Goal: Task Accomplishment & Management: Manage account settings

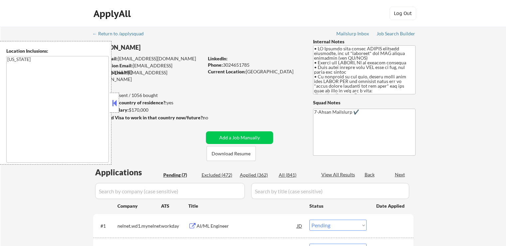
select select ""pending""
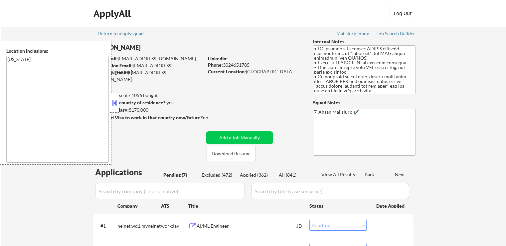
select select ""pending""
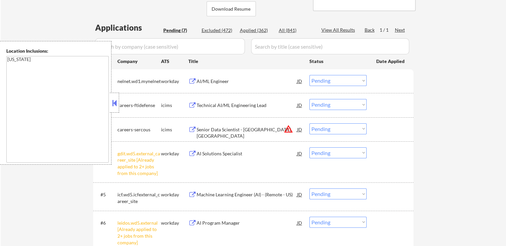
scroll to position [200, 0]
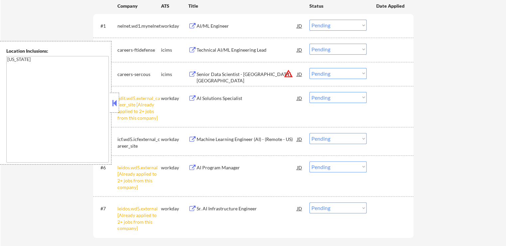
click at [346, 99] on select "Choose an option... Pending Applied Excluded (Questions) Excluded (Expired) Exc…" at bounding box center [338, 97] width 57 height 11
click at [310, 92] on select "Choose an option... Pending Applied Excluded (Questions) Excluded (Expired) Exc…" at bounding box center [338, 97] width 57 height 11
click at [493, 113] on div "← Return to /applysquad Mailslurp Inbox Job Search Builder [PERSON_NAME] User E…" at bounding box center [254, 47] width 506 height 440
select select ""pending""
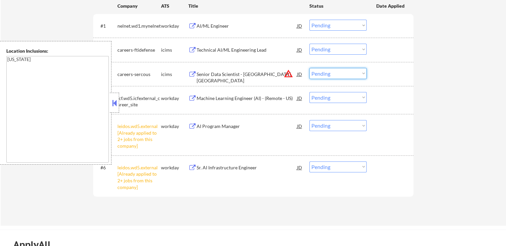
drag, startPoint x: 333, startPoint y: 72, endPoint x: 333, endPoint y: 76, distance: 4.3
click at [333, 72] on select "Choose an option... Pending Applied Excluded (Questions) Excluded (Expired) Exc…" at bounding box center [338, 73] width 57 height 11
click at [310, 68] on select "Choose an option... Pending Applied Excluded (Questions) Excluded (Expired) Exc…" at bounding box center [338, 73] width 57 height 11
click at [456, 92] on div "← Return to /applysquad Mailslurp Inbox Job Search Builder [PERSON_NAME] User E…" at bounding box center [254, 26] width 506 height 399
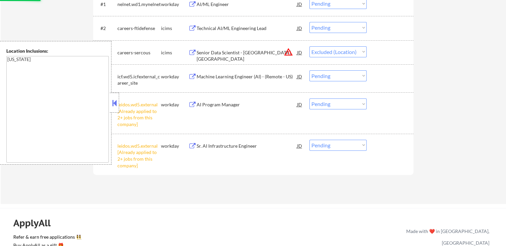
scroll to position [233, 0]
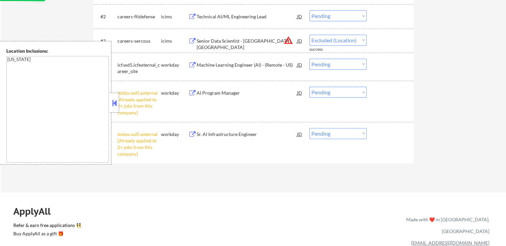
select select ""pending""
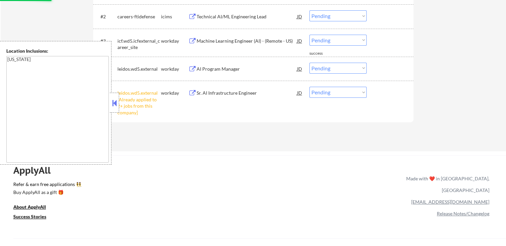
drag, startPoint x: 338, startPoint y: 68, endPoint x: 337, endPoint y: 72, distance: 3.8
click at [337, 68] on select "Choose an option... Pending Applied Excluded (Questions) Excluded (Expired) Exc…" at bounding box center [338, 68] width 57 height 11
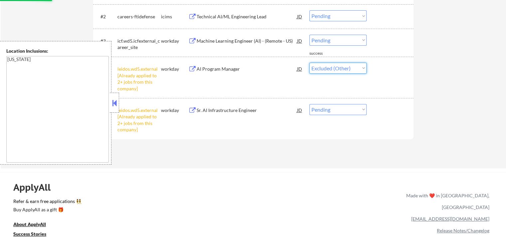
click at [310, 63] on select "Choose an option... Pending Applied Excluded (Questions) Excluded (Expired) Exc…" at bounding box center [338, 68] width 57 height 11
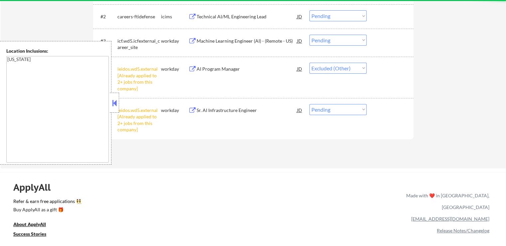
click at [329, 144] on div "Applications Pending (5) Excluded (474) Applied (362) All (841) View All Result…" at bounding box center [253, 44] width 321 height 222
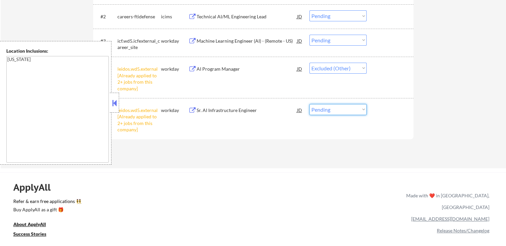
click at [339, 107] on select "Choose an option... Pending Applied Excluded (Questions) Excluded (Expired) Exc…" at bounding box center [338, 109] width 57 height 11
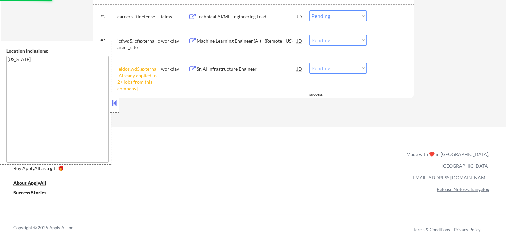
click at [328, 69] on select "Choose an option... Pending Applied Excluded (Questions) Excluded (Expired) Exc…" at bounding box center [338, 68] width 57 height 11
select select ""excluded__other_""
click at [310, 63] on select "Choose an option... Pending Applied Excluded (Questions) Excluded (Expired) Exc…" at bounding box center [338, 68] width 57 height 11
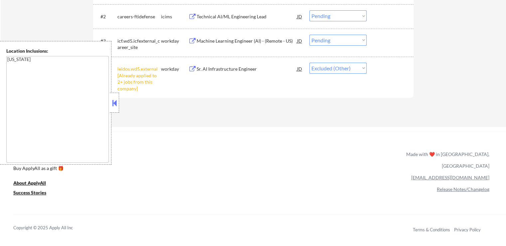
click at [367, 106] on div "Applications Pending (4) Excluded (475) Applied (362) All (841) View All Result…" at bounding box center [253, 23] width 321 height 181
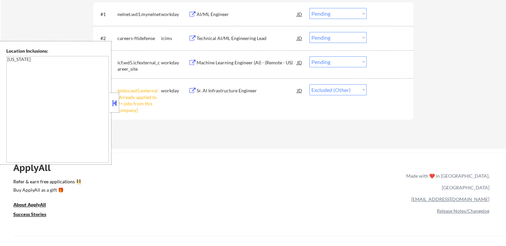
scroll to position [200, 0]
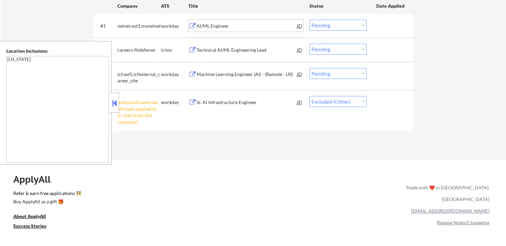
click at [250, 22] on div "AI/ML Engineer" at bounding box center [247, 26] width 101 height 12
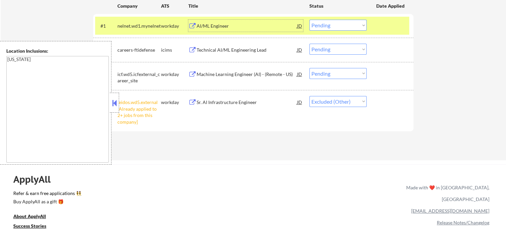
click at [241, 48] on div "Technical AI/ML Engineering Lead" at bounding box center [247, 50] width 101 height 7
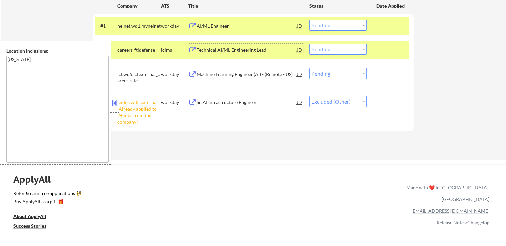
scroll to position [166, 0]
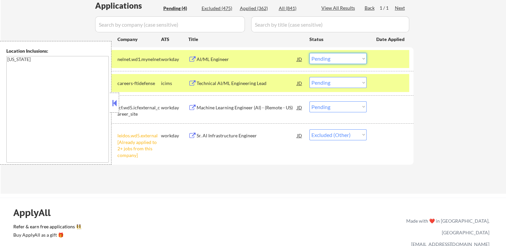
click at [346, 58] on select "Choose an option... Pending Applied Excluded (Questions) Excluded (Expired) Exc…" at bounding box center [338, 58] width 57 height 11
click at [310, 53] on select "Choose an option... Pending Applied Excluded (Questions) Excluded (Expired) Exc…" at bounding box center [338, 58] width 57 height 11
click at [261, 107] on div "Machine Learning Engineer (AI) - (Remote - US)" at bounding box center [247, 107] width 101 height 7
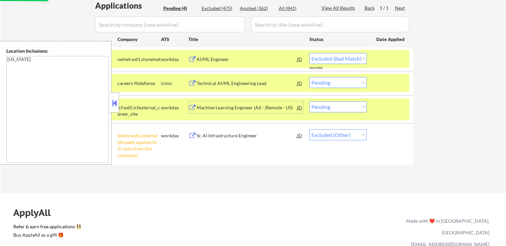
select select ""pending""
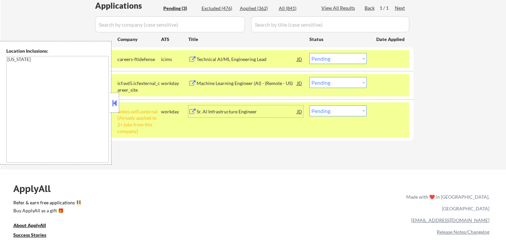
drag, startPoint x: 322, startPoint y: 110, endPoint x: 326, endPoint y: 114, distance: 6.6
click at [322, 110] on select "Choose an option... Pending Applied Excluded (Questions) Excluded (Expired) Exc…" at bounding box center [338, 110] width 57 height 11
select select ""excluded__other_""
click at [310, 105] on select "Choose an option... Pending Applied Excluded (Questions) Excluded (Expired) Exc…" at bounding box center [338, 110] width 57 height 11
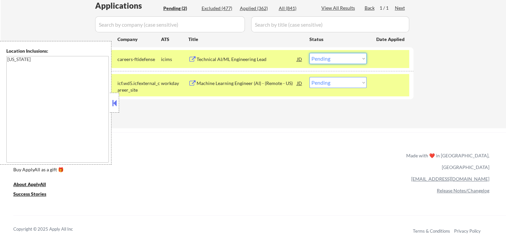
click at [328, 60] on select "Choose an option... Pending Applied Excluded (Questions) Excluded (Expired) Exc…" at bounding box center [338, 58] width 57 height 11
click at [310, 53] on select "Choose an option... Pending Applied Excluded (Questions) Excluded (Expired) Exc…" at bounding box center [338, 58] width 57 height 11
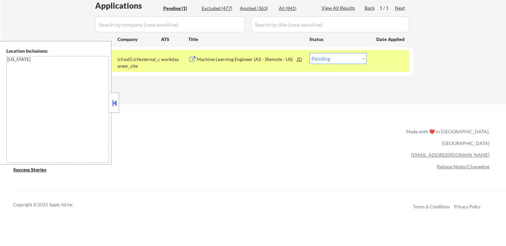
drag, startPoint x: 339, startPoint y: 55, endPoint x: 337, endPoint y: 62, distance: 7.0
click at [338, 55] on select "Choose an option... Pending Applied Excluded (Questions) Excluded (Expired) Exc…" at bounding box center [338, 58] width 57 height 11
select select ""excluded__salary_""
click at [310, 53] on select "Choose an option... Pending Applied Excluded (Questions) Excluded (Expired) Exc…" at bounding box center [338, 58] width 57 height 11
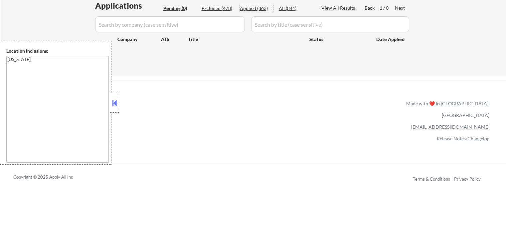
click at [256, 8] on div "Applied (363)" at bounding box center [256, 8] width 33 height 7
select select ""applied""
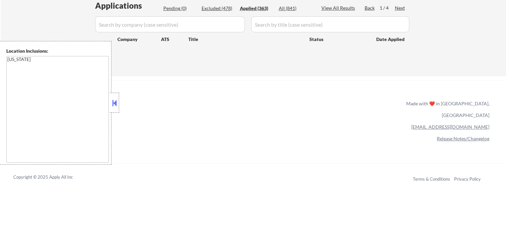
select select ""applied""
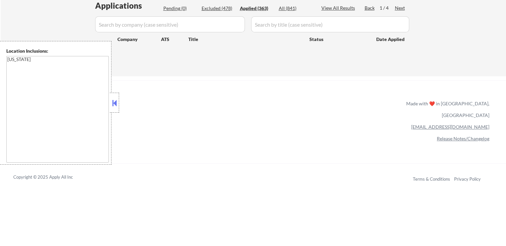
select select ""applied""
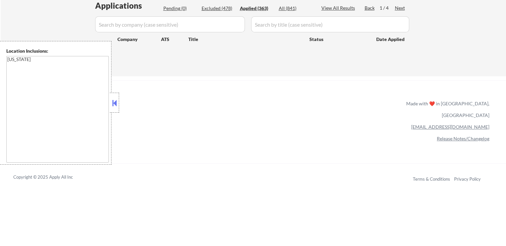
select select ""applied""
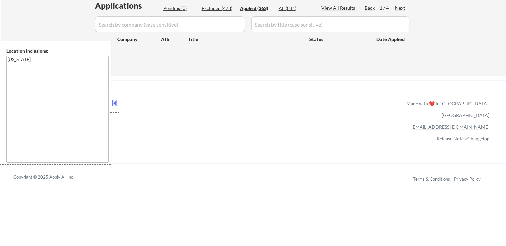
select select ""applied""
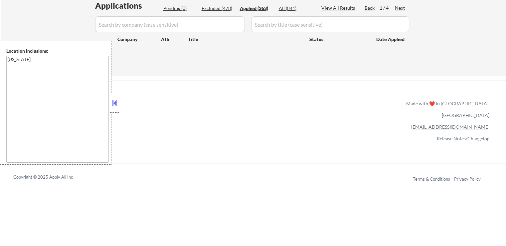
select select ""applied""
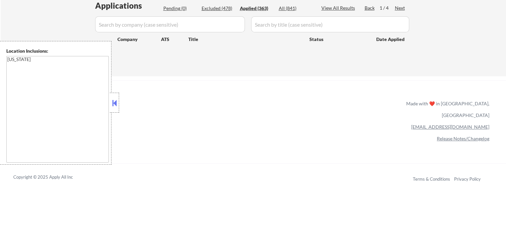
select select ""applied""
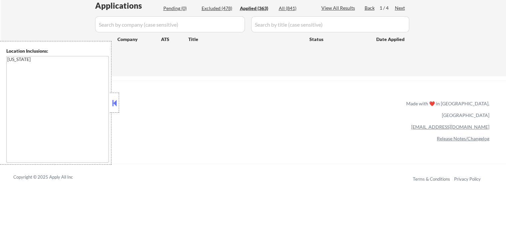
select select ""applied""
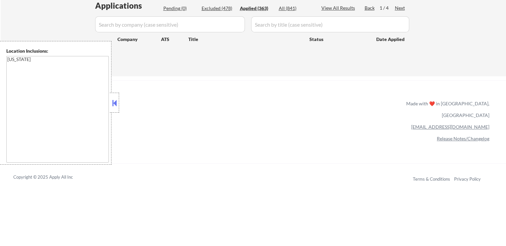
select select ""applied""
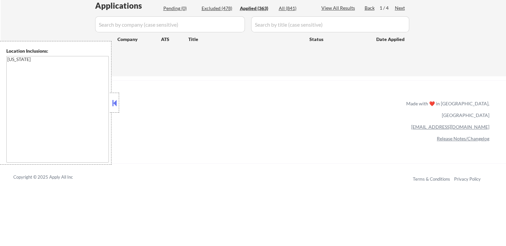
select select ""applied""
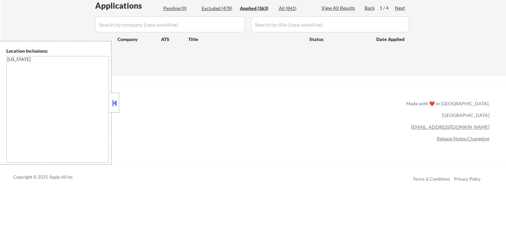
select select ""applied""
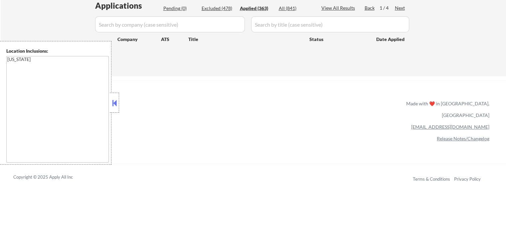
select select ""applied""
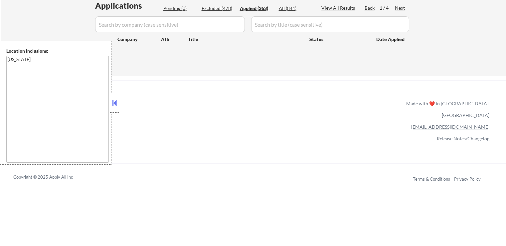
select select ""applied""
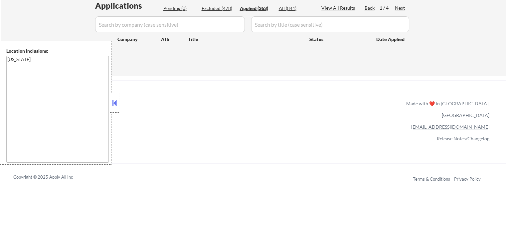
select select ""applied""
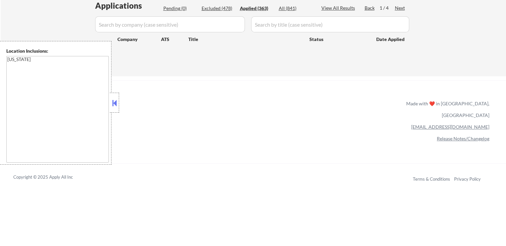
select select ""applied""
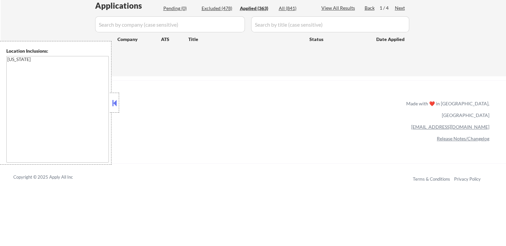
select select ""applied""
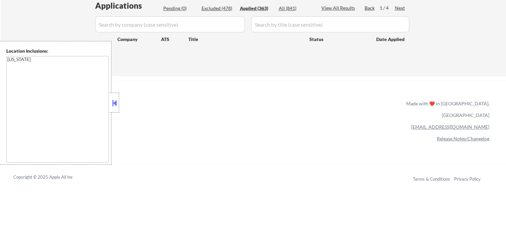
select select ""applied""
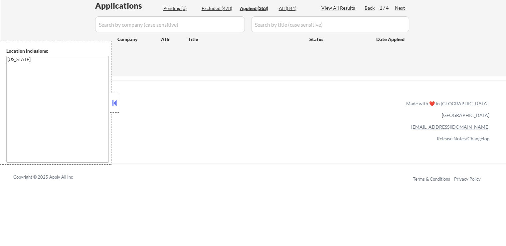
select select ""applied""
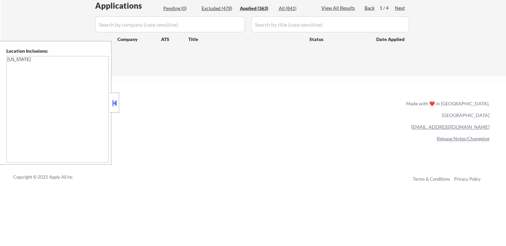
select select ""applied""
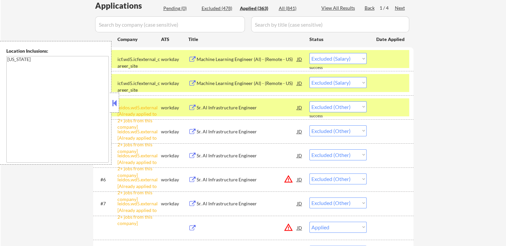
select select ""applied""
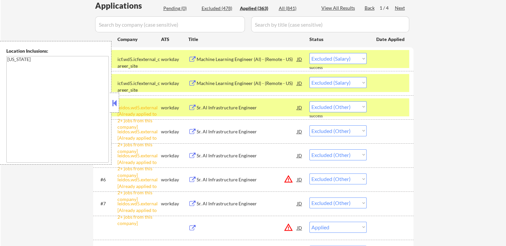
select select ""applied""
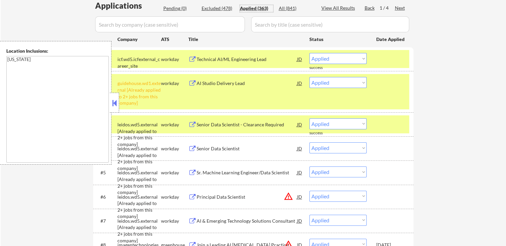
scroll to position [100, 0]
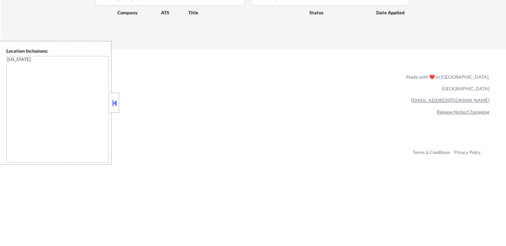
scroll to position [166, 0]
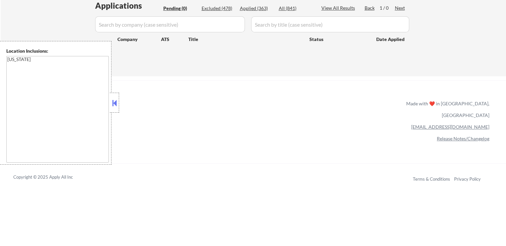
click at [284, 7] on div "All (841)" at bounding box center [295, 8] width 33 height 7
select select ""applied""
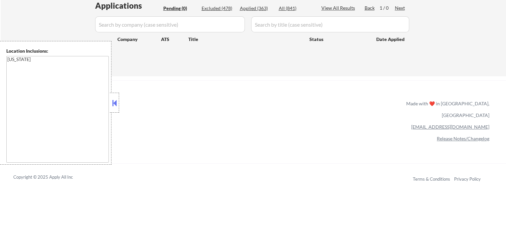
select select ""applied""
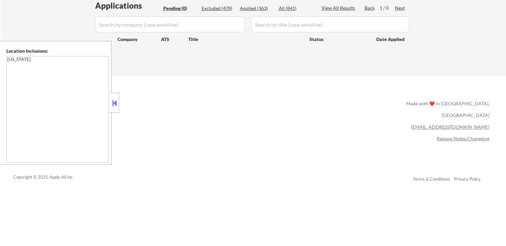
select select ""applied""
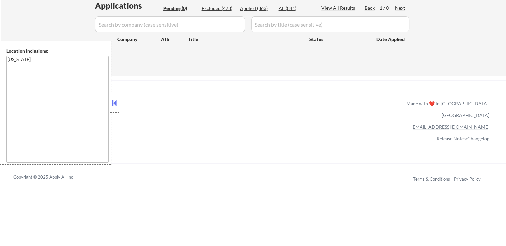
select select ""applied""
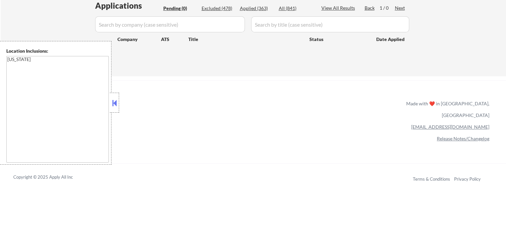
select select ""applied""
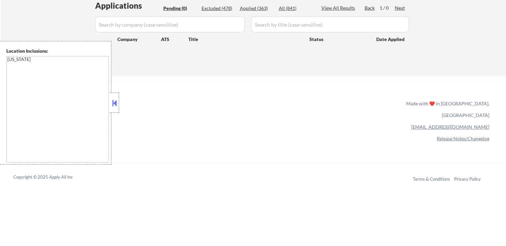
select select ""applied""
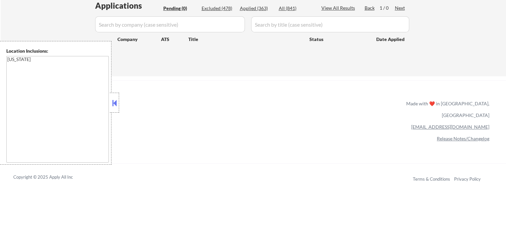
select select ""applied""
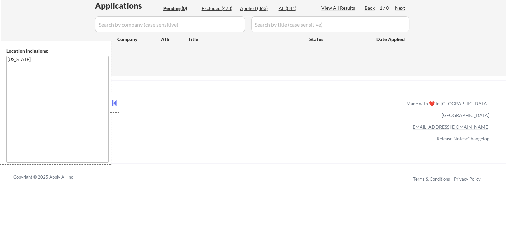
select select ""applied""
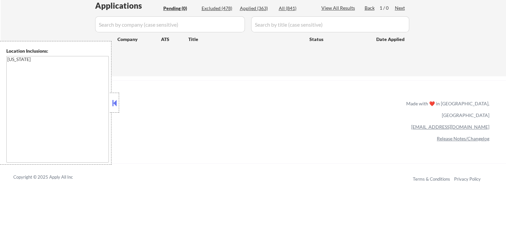
select select ""applied""
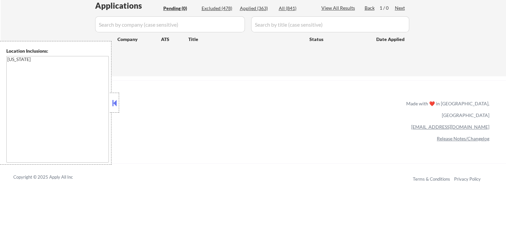
select select ""applied""
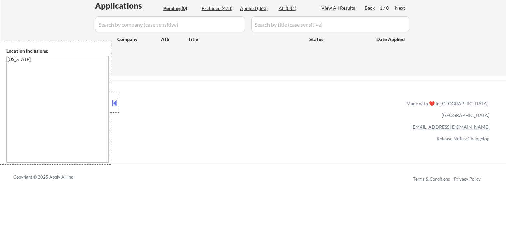
select select ""applied""
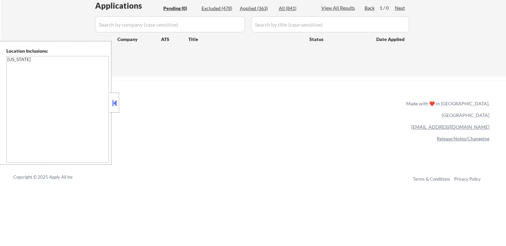
select select ""applied""
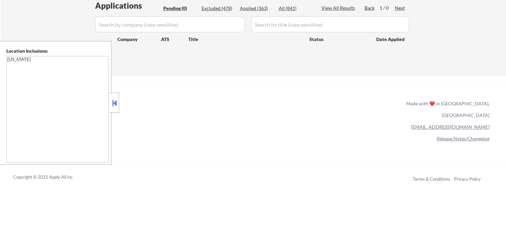
select select ""applied""
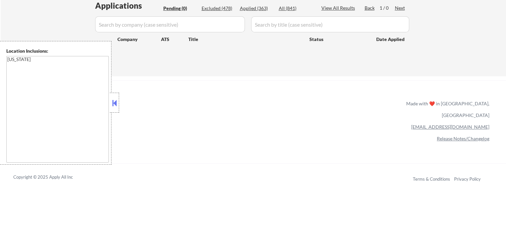
select select ""applied""
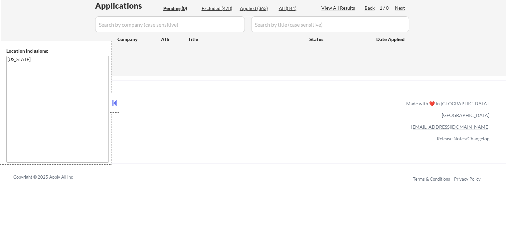
select select ""applied""
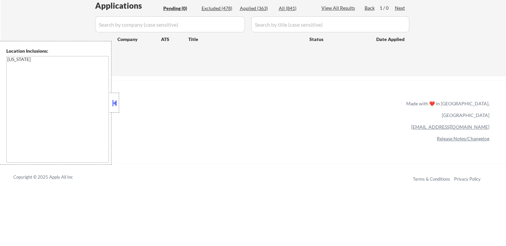
select select ""applied""
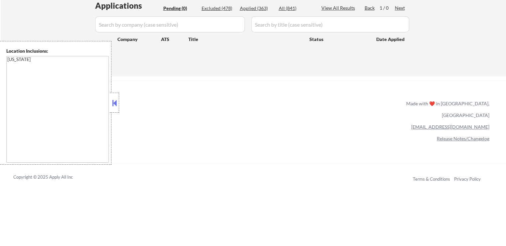
select select ""applied""
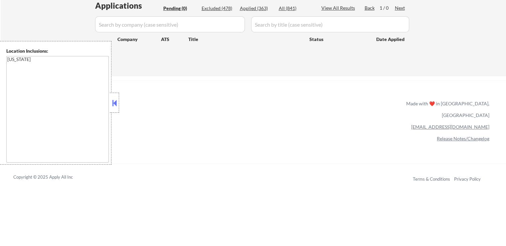
select select ""applied""
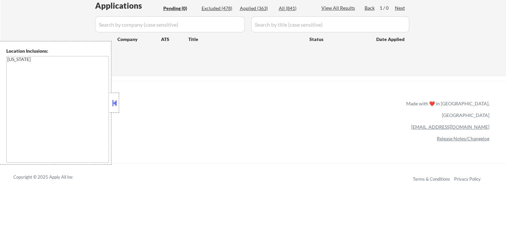
select select ""applied""
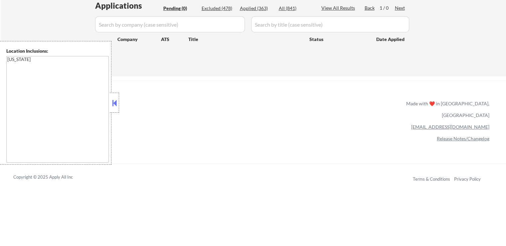
select select ""applied""
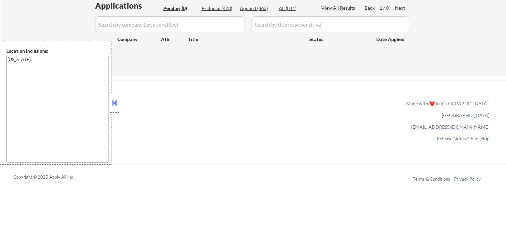
select select ""applied""
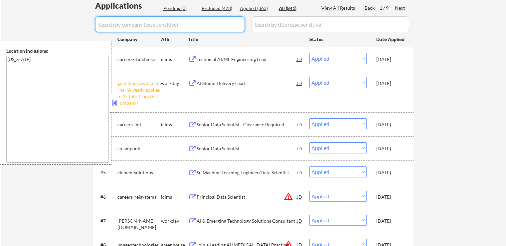
click at [144, 22] on input "input" at bounding box center [170, 24] width 150 height 16
paste input "leidos"
type input "leidos"
select select ""excluded""
select select ""excluded__other_""
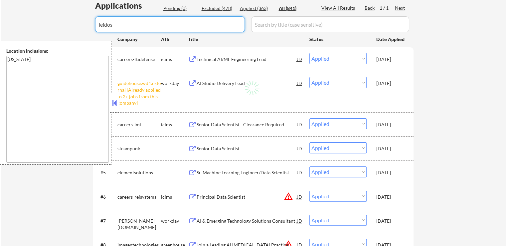
select select ""excluded__expired_""
select select ""excluded__other_""
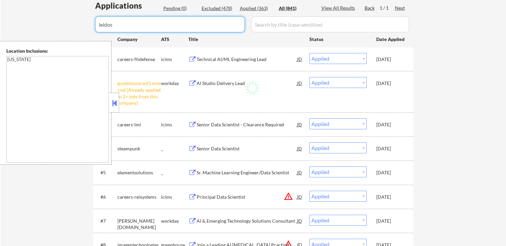
select select ""excluded__other_""
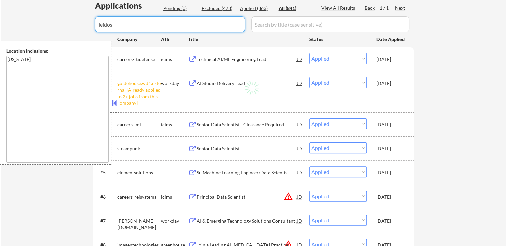
select select ""excluded__other_""
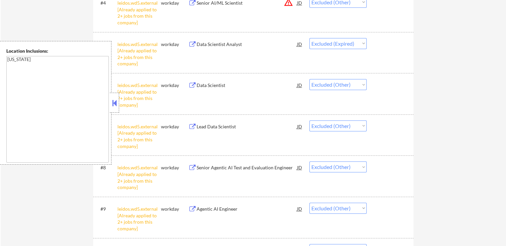
scroll to position [366, 0]
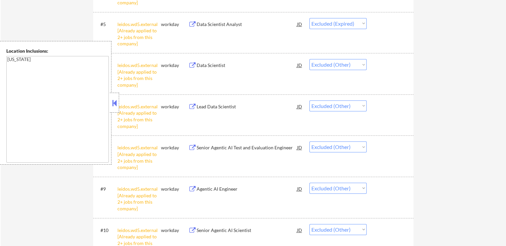
type input "leidos"
